Goal: Information Seeking & Learning: Check status

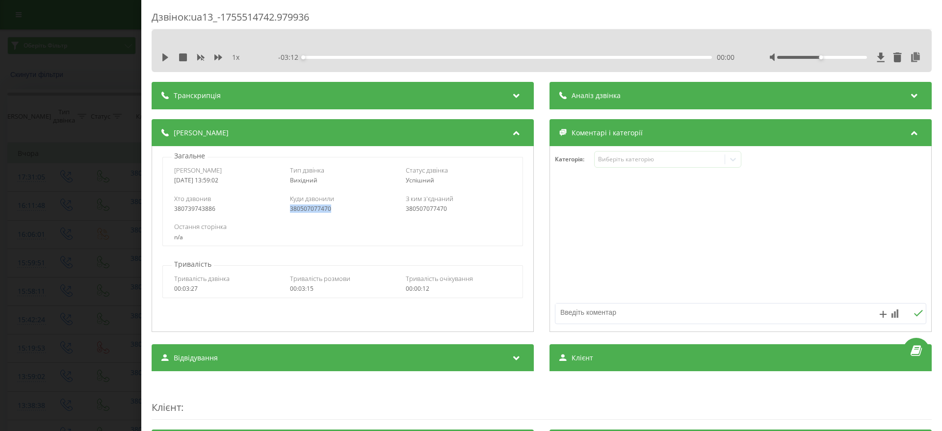
drag, startPoint x: 330, startPoint y: 207, endPoint x: 288, endPoint y: 207, distance: 42.2
click at [290, 207] on div "380507077470" at bounding box center [343, 209] width 106 height 7
drag, startPoint x: 297, startPoint y: 211, endPoint x: 242, endPoint y: 216, distance: 54.7
click at [242, 216] on div "Хто дзвонив 380739743886 Куди дзвонили 380507077470 З ким з'єднаний 380507077470" at bounding box center [342, 203] width 359 height 28
drag, startPoint x: 318, startPoint y: 19, endPoint x: 194, endPoint y: 17, distance: 124.7
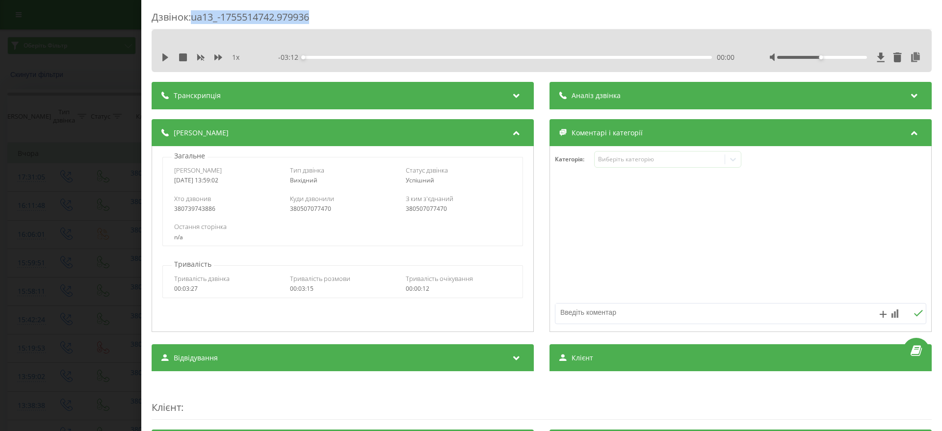
click at [194, 17] on div "Дзвінок : ua13_-1755514742.979936" at bounding box center [542, 19] width 780 height 19
copy div "ua13_-1755514742.979936"
click at [1, 301] on div "Дзвінок : ua13_-1755514742.979936 1 x - 03:12 00:00 00:00 Транскрипція Для AI-а…" at bounding box center [471, 215] width 942 height 431
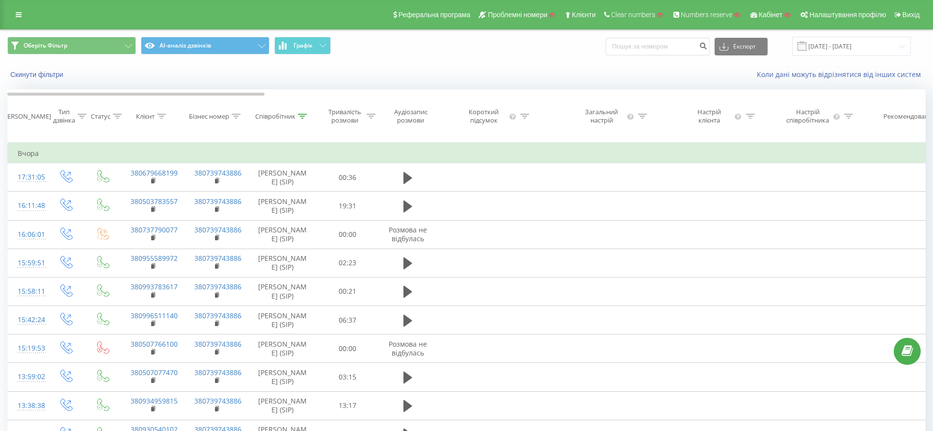
click at [302, 119] on icon at bounding box center [302, 116] width 9 height 5
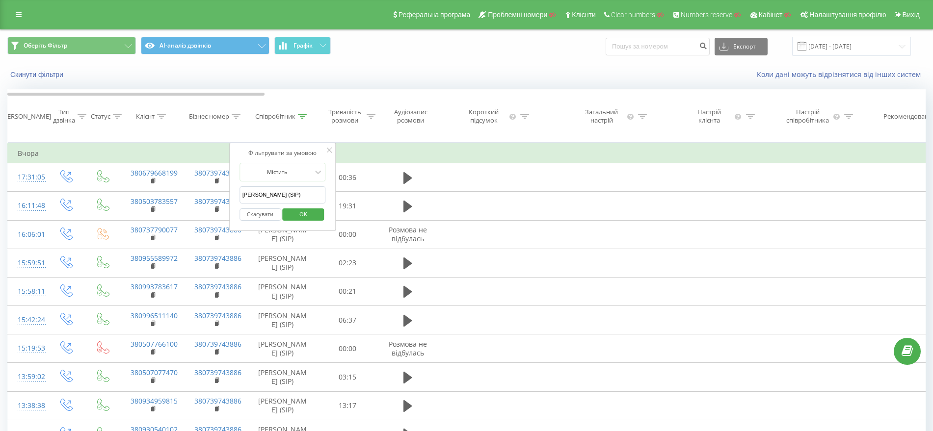
click at [259, 221] on button "Скасувати" at bounding box center [260, 215] width 42 height 12
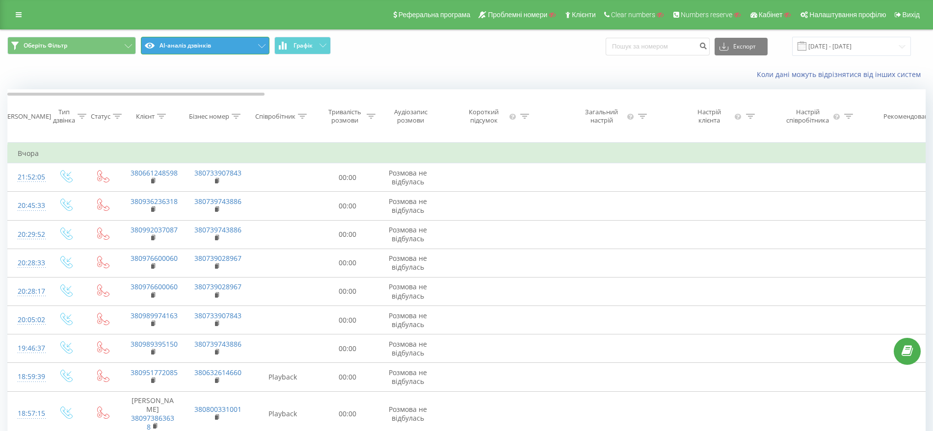
click at [245, 46] on button "AI-аналіз дзвінків" at bounding box center [205, 46] width 129 height 18
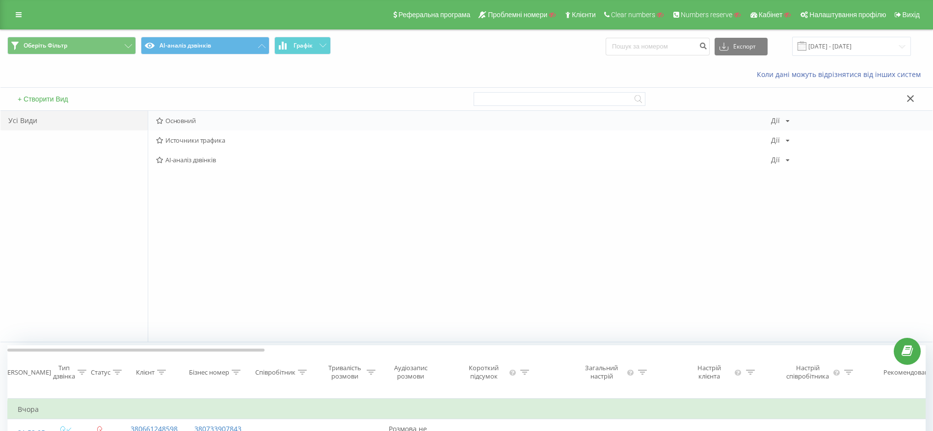
click at [171, 126] on div "Основний Дії Редагувати Копіювати Видалити За замовчуванням Поділитися" at bounding box center [540, 121] width 784 height 20
click at [184, 117] on span "Основний" at bounding box center [463, 120] width 615 height 7
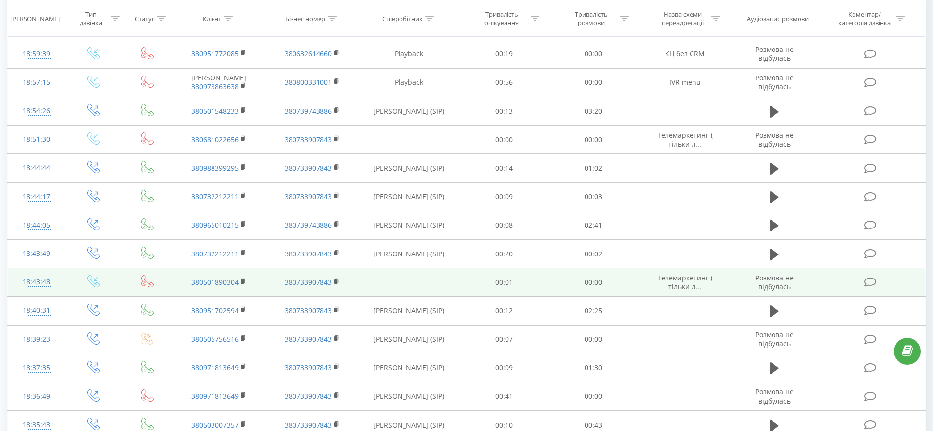
scroll to position [474, 0]
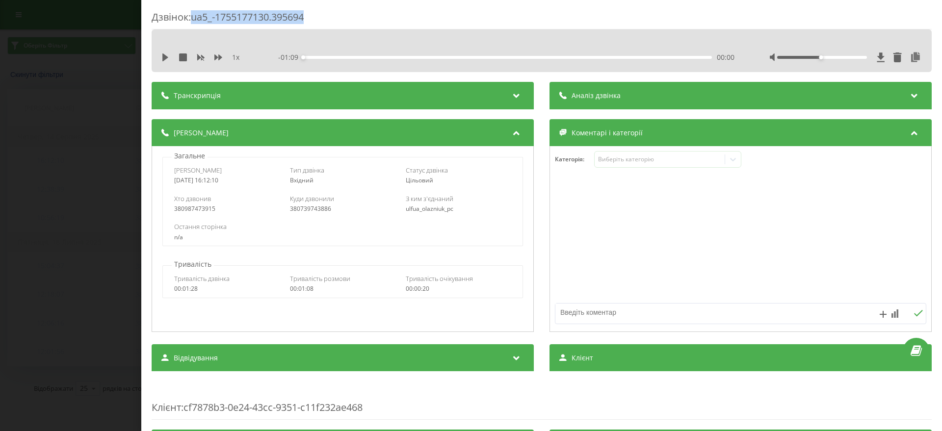
drag, startPoint x: 313, startPoint y: 17, endPoint x: 194, endPoint y: 15, distance: 119.3
click at [193, 16] on div "Дзвінок : ua5_-1755177130.395694" at bounding box center [542, 19] width 780 height 19
copy div "ua5_-1755177130.395694"
